Goal: Information Seeking & Learning: Compare options

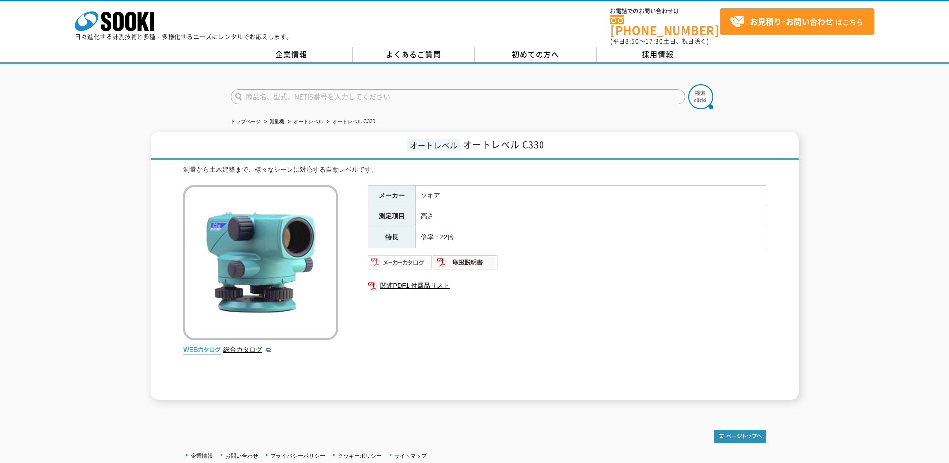
click at [411, 259] on img at bounding box center [400, 262] width 65 height 16
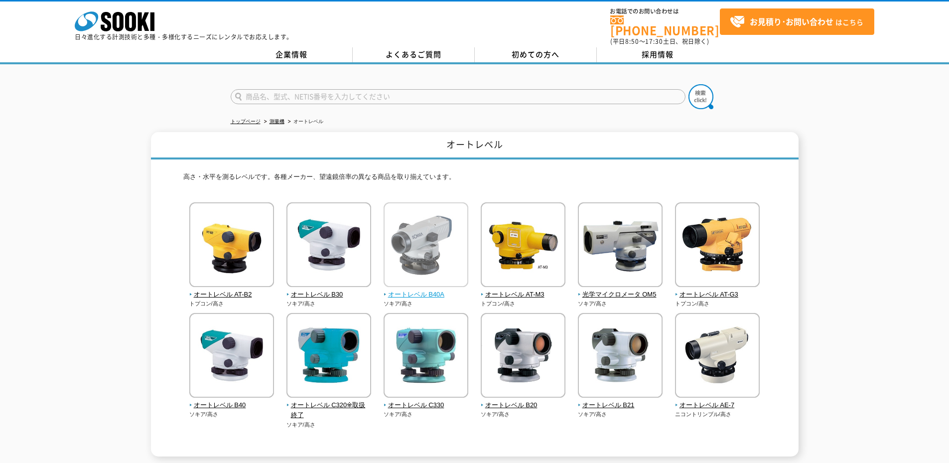
click at [444, 292] on span "オートレベル B40A" at bounding box center [426, 295] width 85 height 10
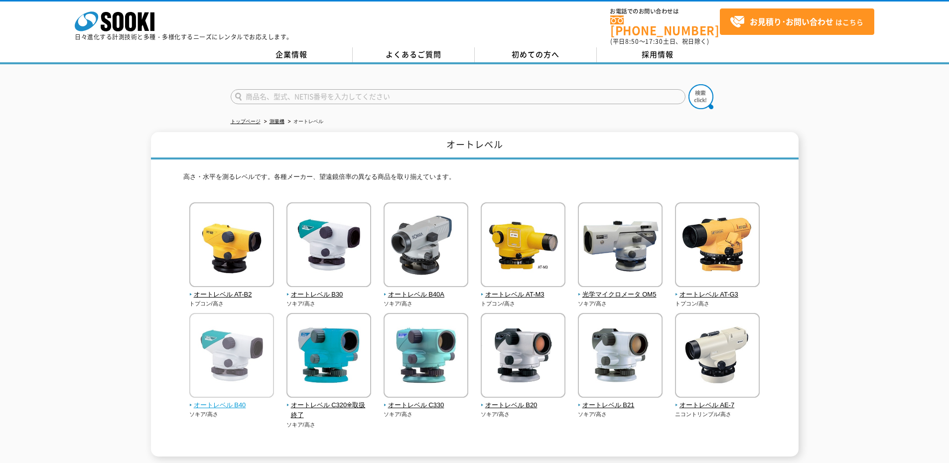
click at [238, 403] on span "オートレベル B40" at bounding box center [231, 405] width 85 height 10
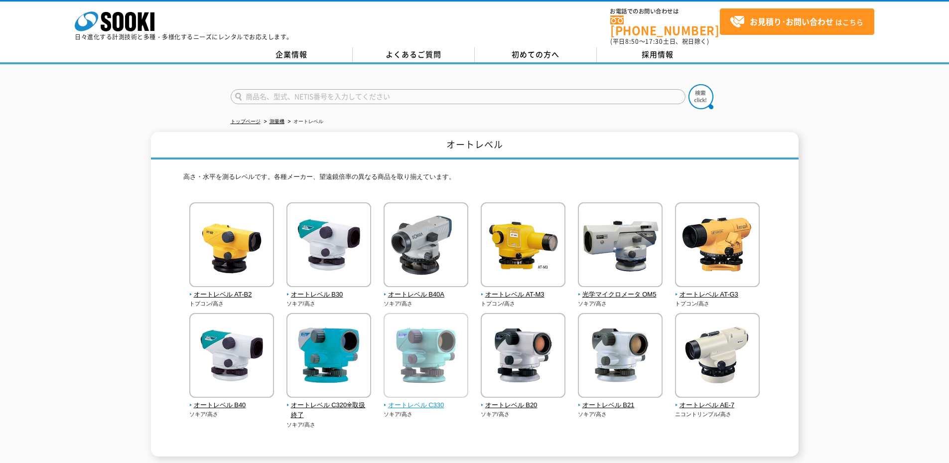
click at [417, 400] on span "オートレベル C330" at bounding box center [426, 405] width 85 height 10
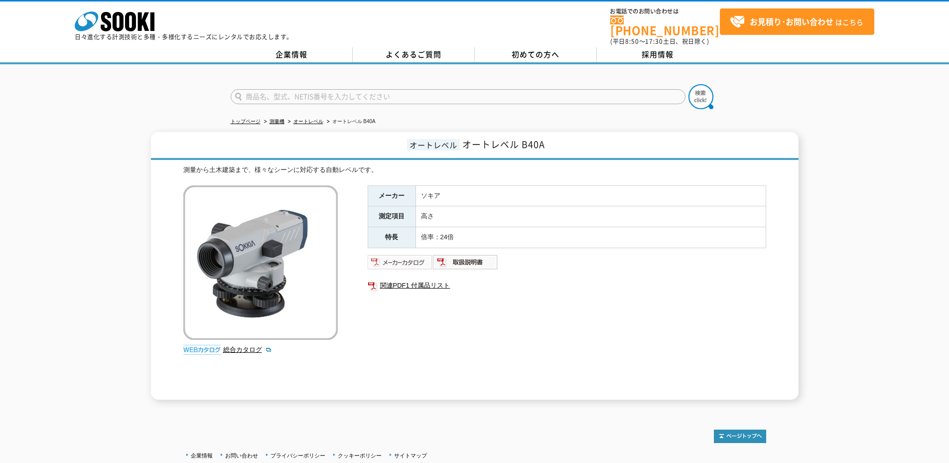
click at [406, 254] on img at bounding box center [400, 262] width 65 height 16
